Goal: Transaction & Acquisition: Purchase product/service

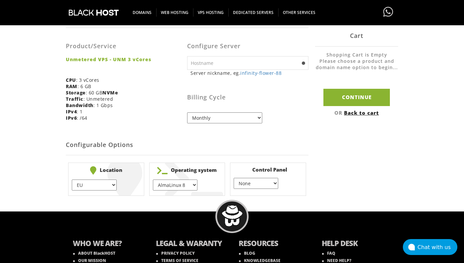
scroll to position [135, 0]
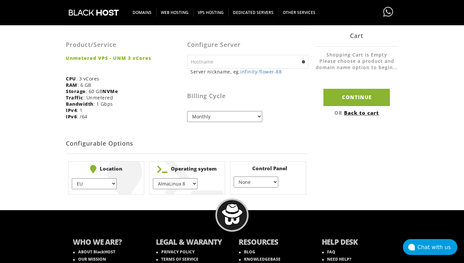
click at [110, 186] on select "EU } [GEOGRAPHIC_DATA] } [GEOGRAPHIC_DATA] } [GEOGRAPHIC_DATA] } [GEOGRAPHIC_DA…" at bounding box center [94, 183] width 45 height 11
select select "1178"
click at [72, 178] on select "EU } [GEOGRAPHIC_DATA] } [GEOGRAPHIC_DATA] } [GEOGRAPHIC_DATA] } [GEOGRAPHIC_DA…" at bounding box center [94, 183] width 45 height 11
click at [188, 188] on select "AlmaLinux 8 } AlmaLinux 9 } AlmaLinux 10 } Rocky Linux 8 } Rocky Linux 9 } Cent…" at bounding box center [175, 183] width 45 height 11
select select "1224"
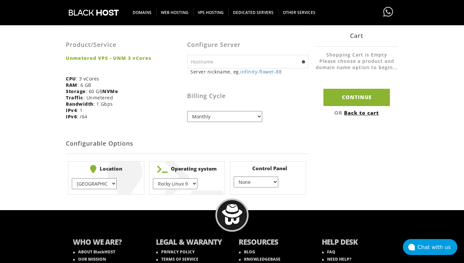
click at [153, 178] on select "AlmaLinux 8 } AlmaLinux 9 } AlmaLinux 10 } Rocky Linux 8 } Rocky Linux 9 } Cent…" at bounding box center [175, 183] width 45 height 11
click at [252, 180] on select "None } Virtualmin } Cpanel } DirectAdmin }" at bounding box center [256, 182] width 45 height 11
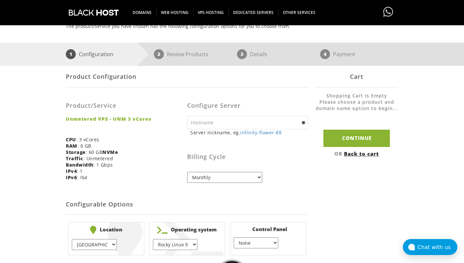
scroll to position [73, 0]
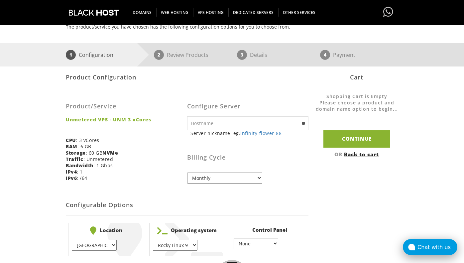
click at [429, 249] on div "Chat with us" at bounding box center [438, 247] width 40 height 6
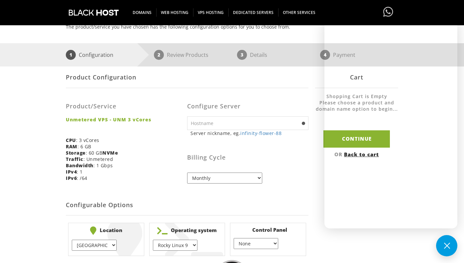
click at [283, 158] on h3 "Billing Cycle" at bounding box center [247, 157] width 121 height 7
click at [454, 239] on button at bounding box center [446, 245] width 21 height 21
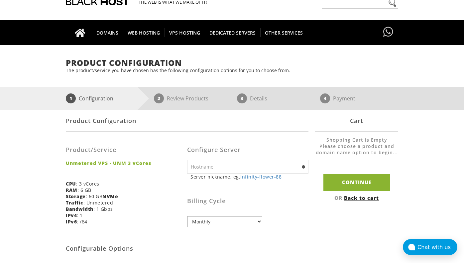
scroll to position [24, 0]
